Goal: Find contact information: Find contact information

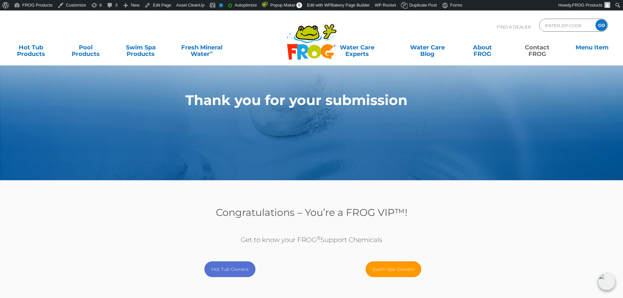
click at [541, 51] on link "Contact FROG" at bounding box center [536, 47] width 49 height 13
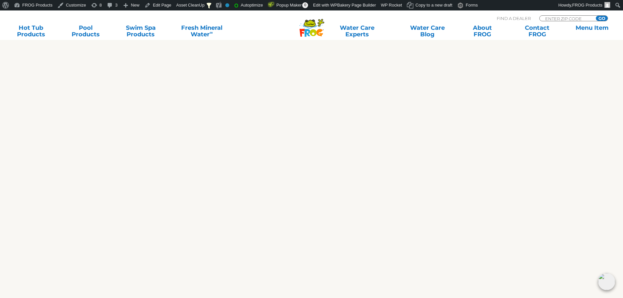
scroll to position [588, 0]
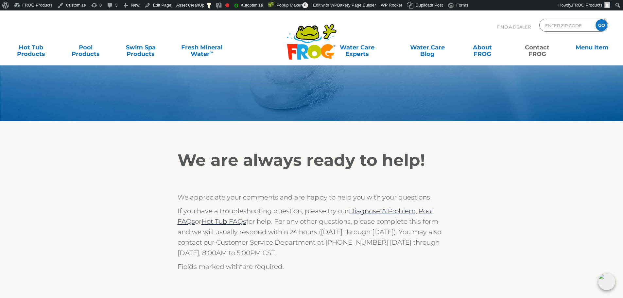
scroll to position [98, 0]
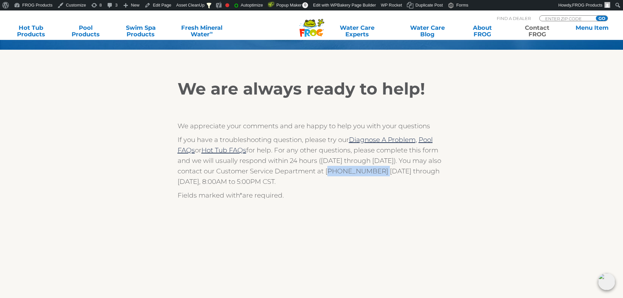
drag, startPoint x: 372, startPoint y: 169, endPoint x: 325, endPoint y: 175, distance: 46.7
click at [325, 175] on p "If you have a troubleshooting question, please try our Diagnose A Problem, Pool…" at bounding box center [311, 160] width 268 height 52
copy p "(800) 222-0169"
click at [292, 162] on p "If you have a troubleshooting question, please try our Diagnose A Problem, Pool…" at bounding box center [311, 160] width 268 height 52
